Goal: Task Accomplishment & Management: Manage account settings

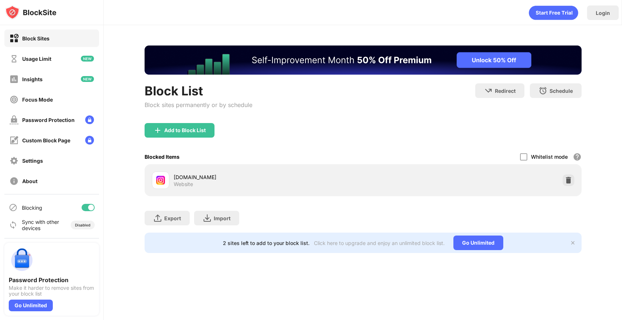
click at [575, 181] on div "[DOMAIN_NAME] Website" at bounding box center [363, 180] width 428 height 23
click at [569, 181] on img at bounding box center [568, 180] width 7 height 7
